Goal: Find specific page/section: Find specific page/section

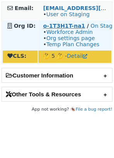
click at [65, 26] on strong "o-1T3H1T-na1" at bounding box center [64, 26] width 42 height 6
click at [70, 27] on strong "o-1T3H1T-na1" at bounding box center [64, 26] width 42 height 6
